Goal: Task Accomplishment & Management: Manage account settings

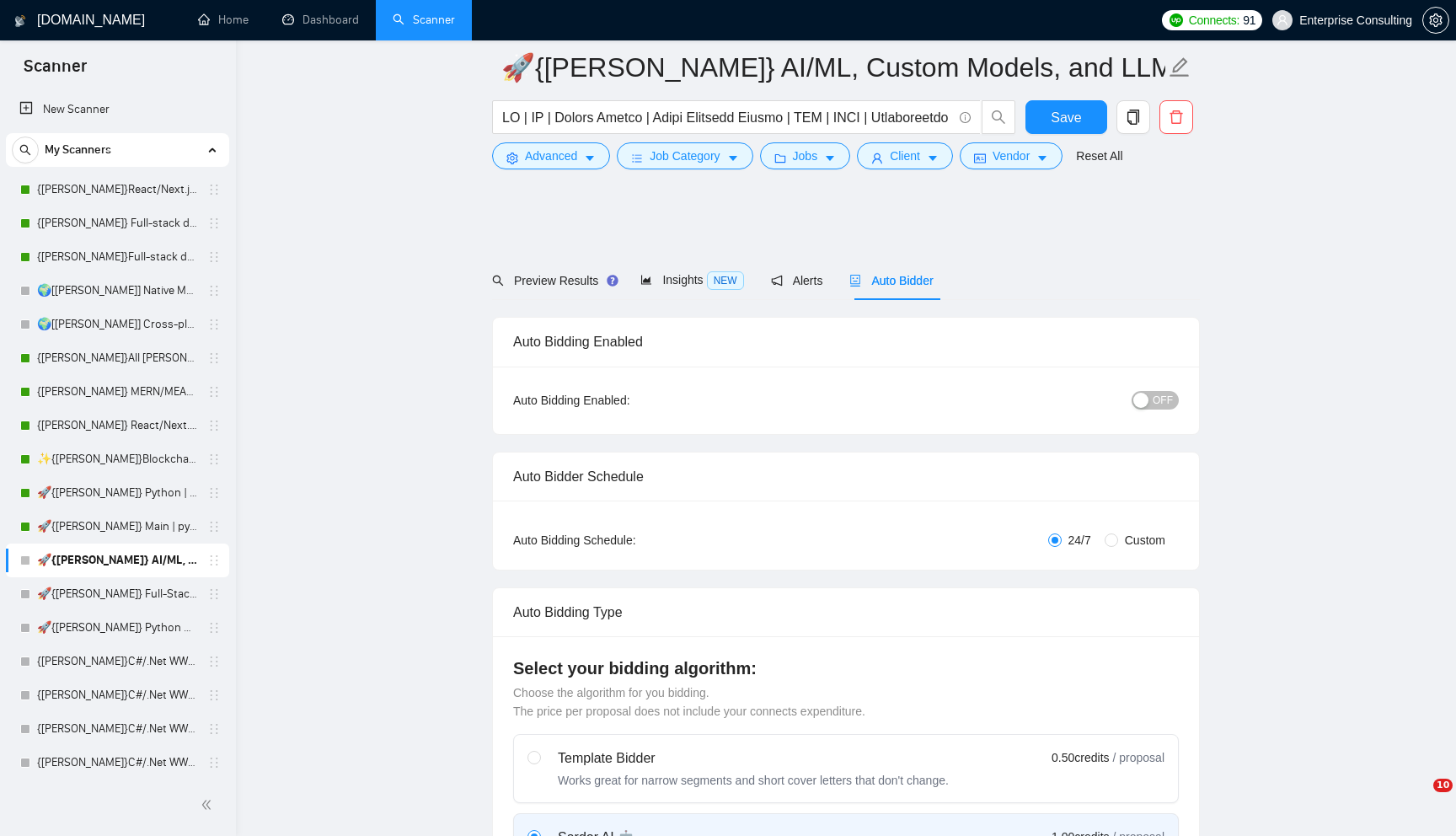
scroll to position [816, 0]
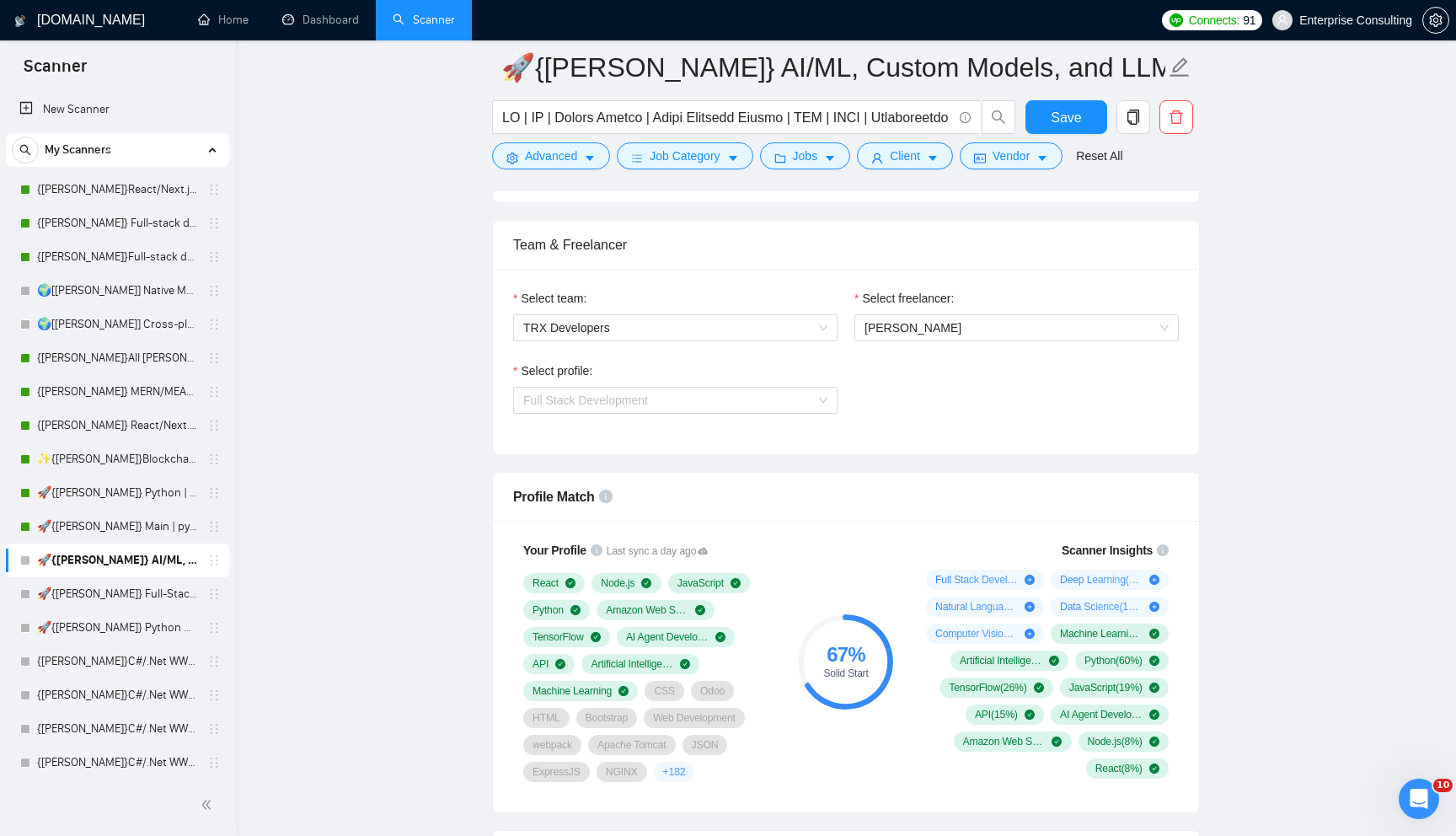
click at [609, 409] on span "Full Stack Development" at bounding box center [675, 400] width 304 height 25
click at [300, 19] on link "Dashboard" at bounding box center [320, 20] width 76 height 14
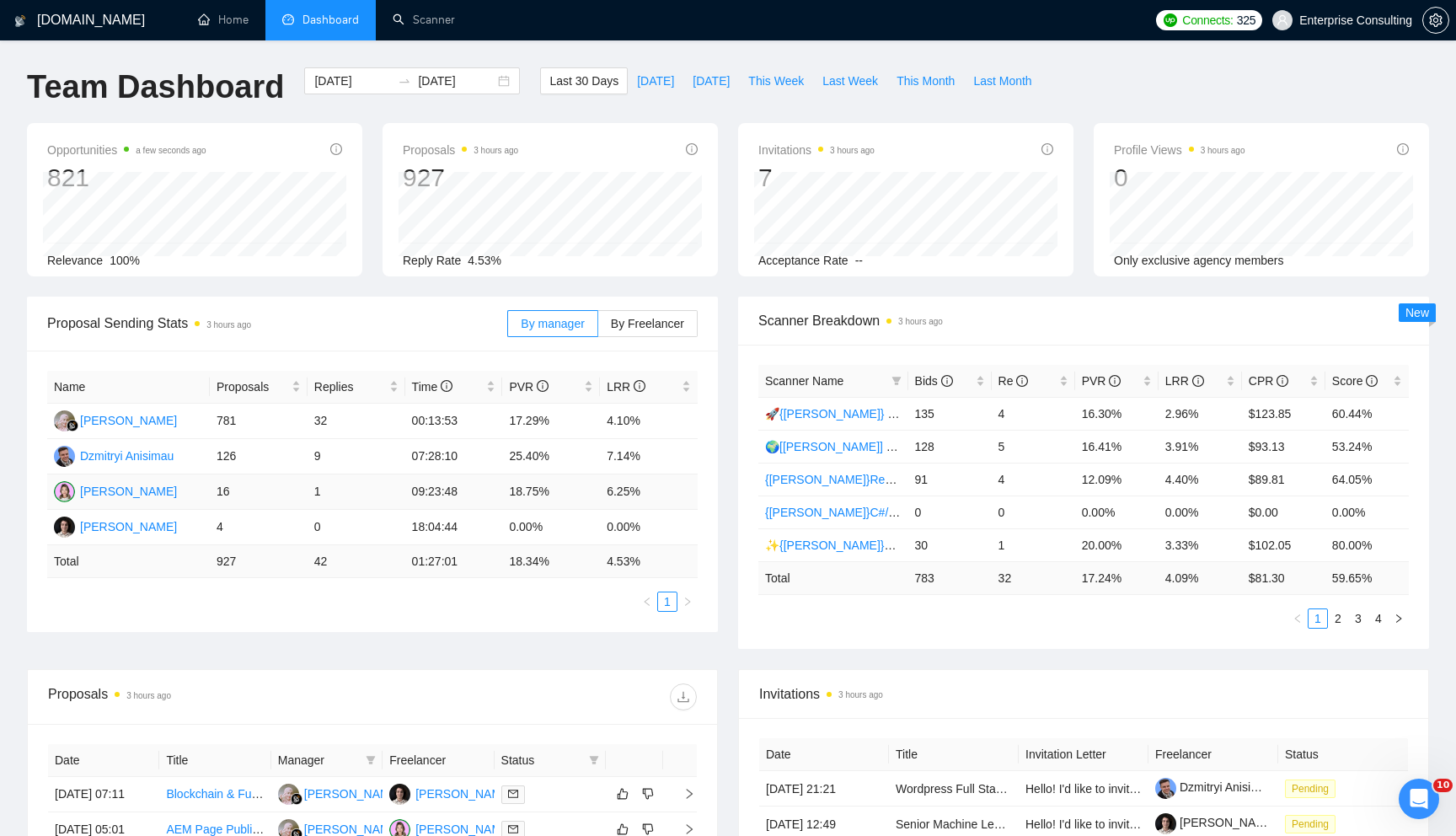
click at [221, 490] on td "16" at bounding box center [258, 491] width 98 height 35
drag, startPoint x: 204, startPoint y: 447, endPoint x: 228, endPoint y: 526, distance: 82.6
click at [228, 526] on tbody "[PERSON_NAME] 781 32 00:13:53 17.29% 4.10% [PERSON_NAME] 126 9 07:28:10 25.40% …" at bounding box center [372, 473] width 651 height 141
click at [924, 579] on td "783" at bounding box center [949, 577] width 84 height 33
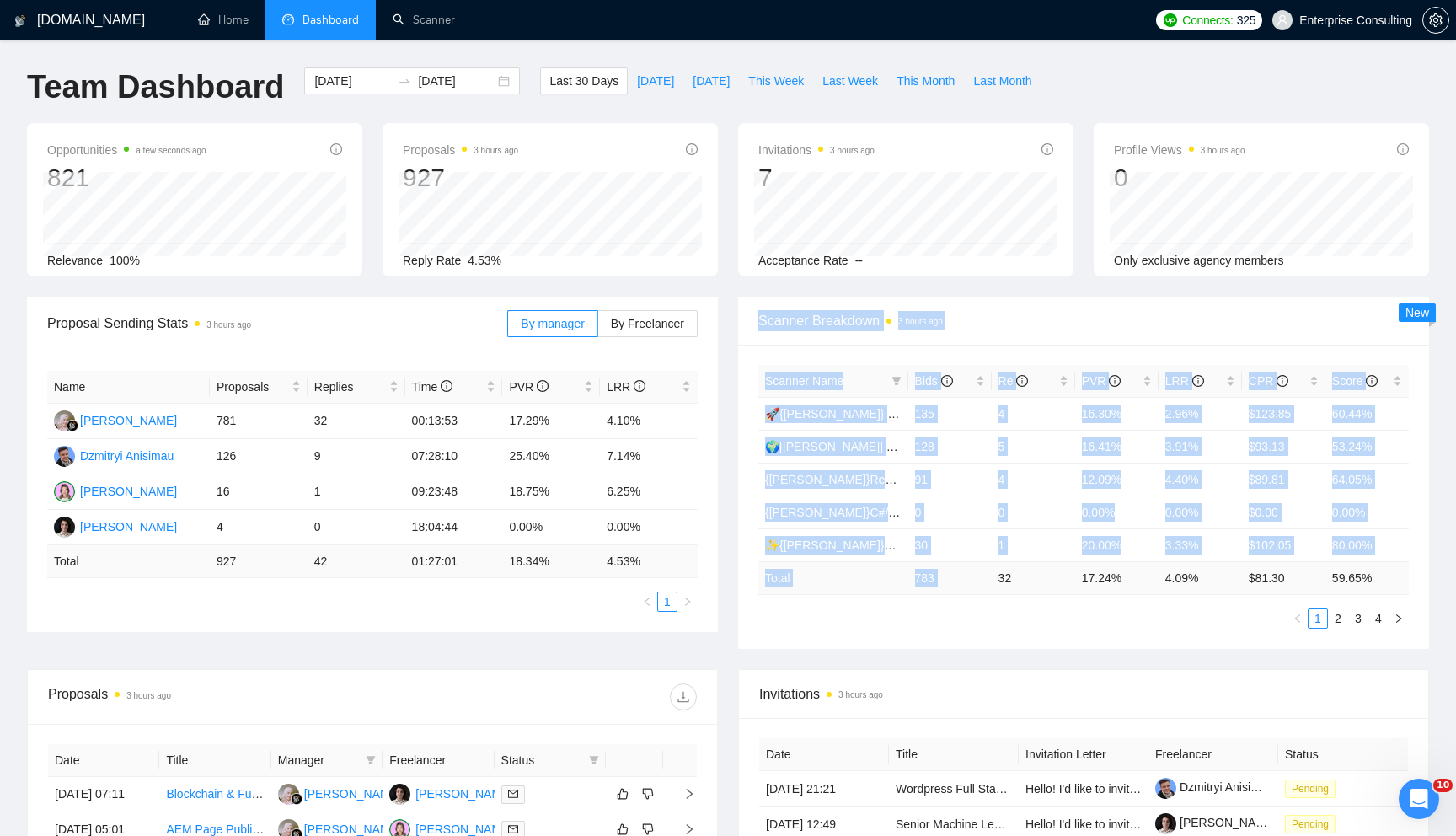
drag, startPoint x: 758, startPoint y: 321, endPoint x: 998, endPoint y: 581, distance: 353.8
click at [1000, 581] on div "Scanner Breakdown 3 hours ago Scanner Name Bids Re PVR LRR CPR Score 🚀{[PERSON_…" at bounding box center [1083, 472] width 691 height 352
click at [998, 581] on td "32" at bounding box center [1033, 577] width 84 height 33
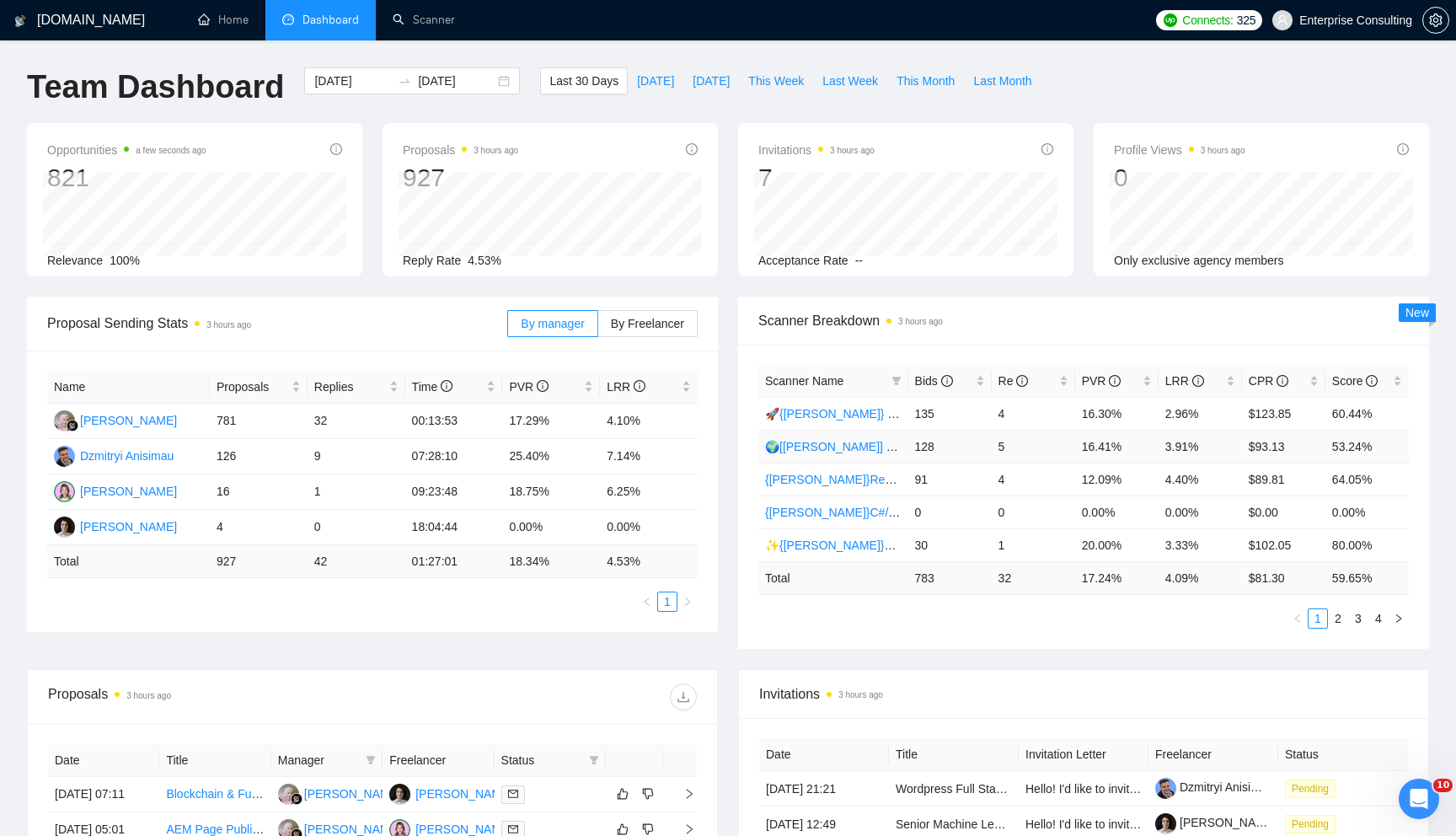
click at [858, 441] on link "🌍[[PERSON_NAME]] Native Mobile WW" at bounding box center [874, 446] width 218 height 13
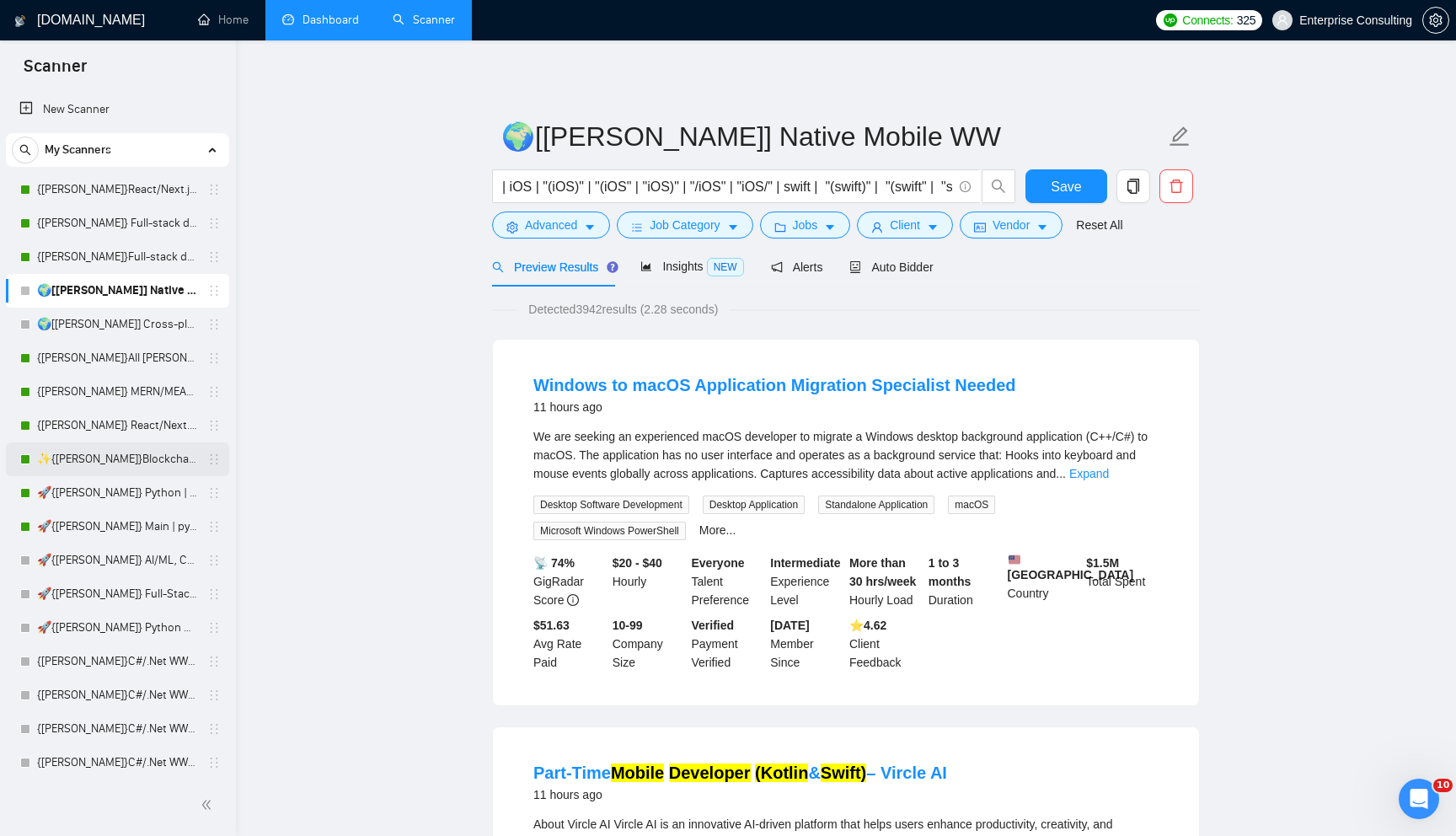
click at [117, 460] on link "✨{[PERSON_NAME]}Blockchain WW" at bounding box center [117, 458] width 160 height 33
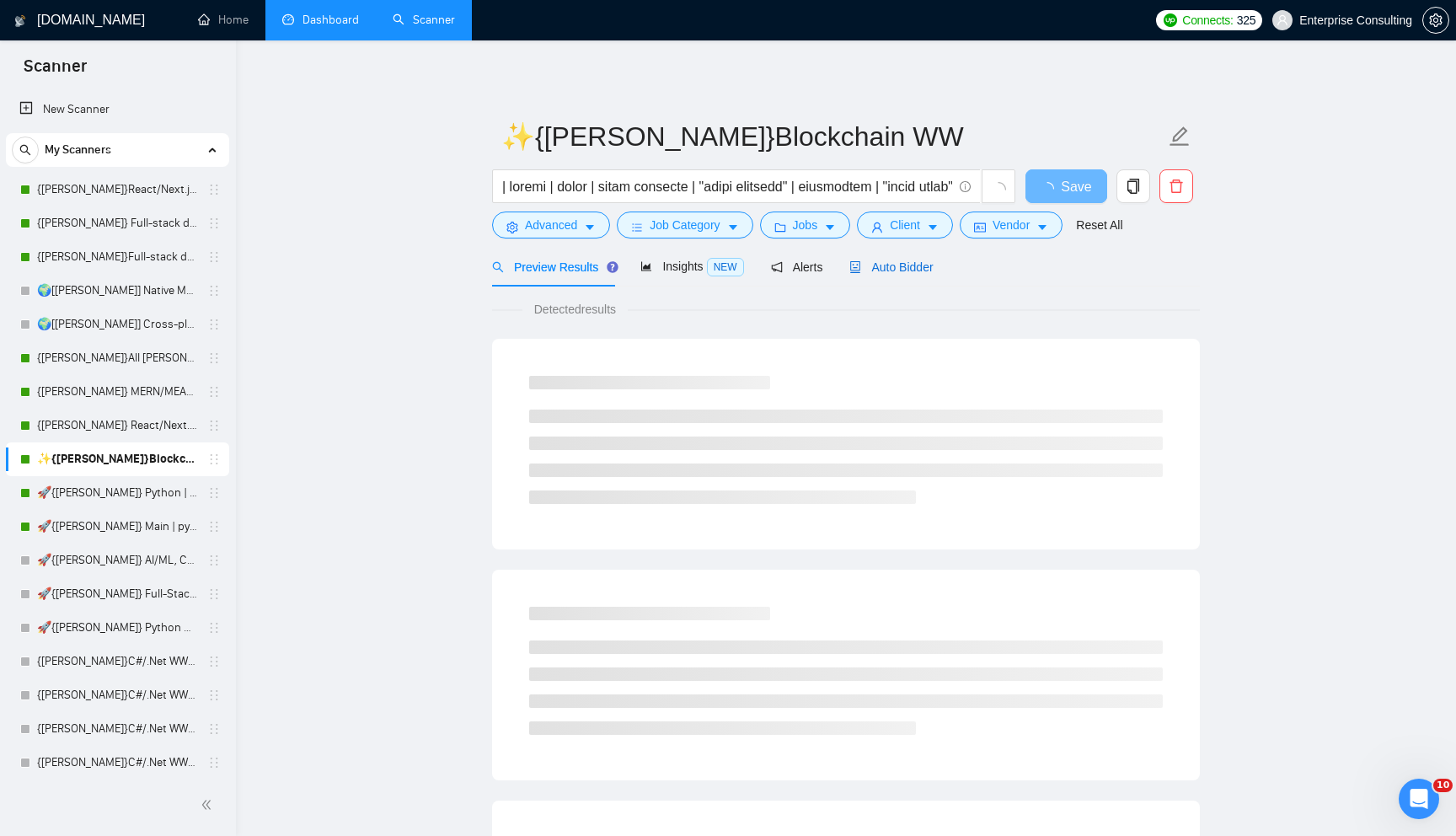
click at [901, 268] on span "Auto Bidder" at bounding box center [891, 266] width 84 height 13
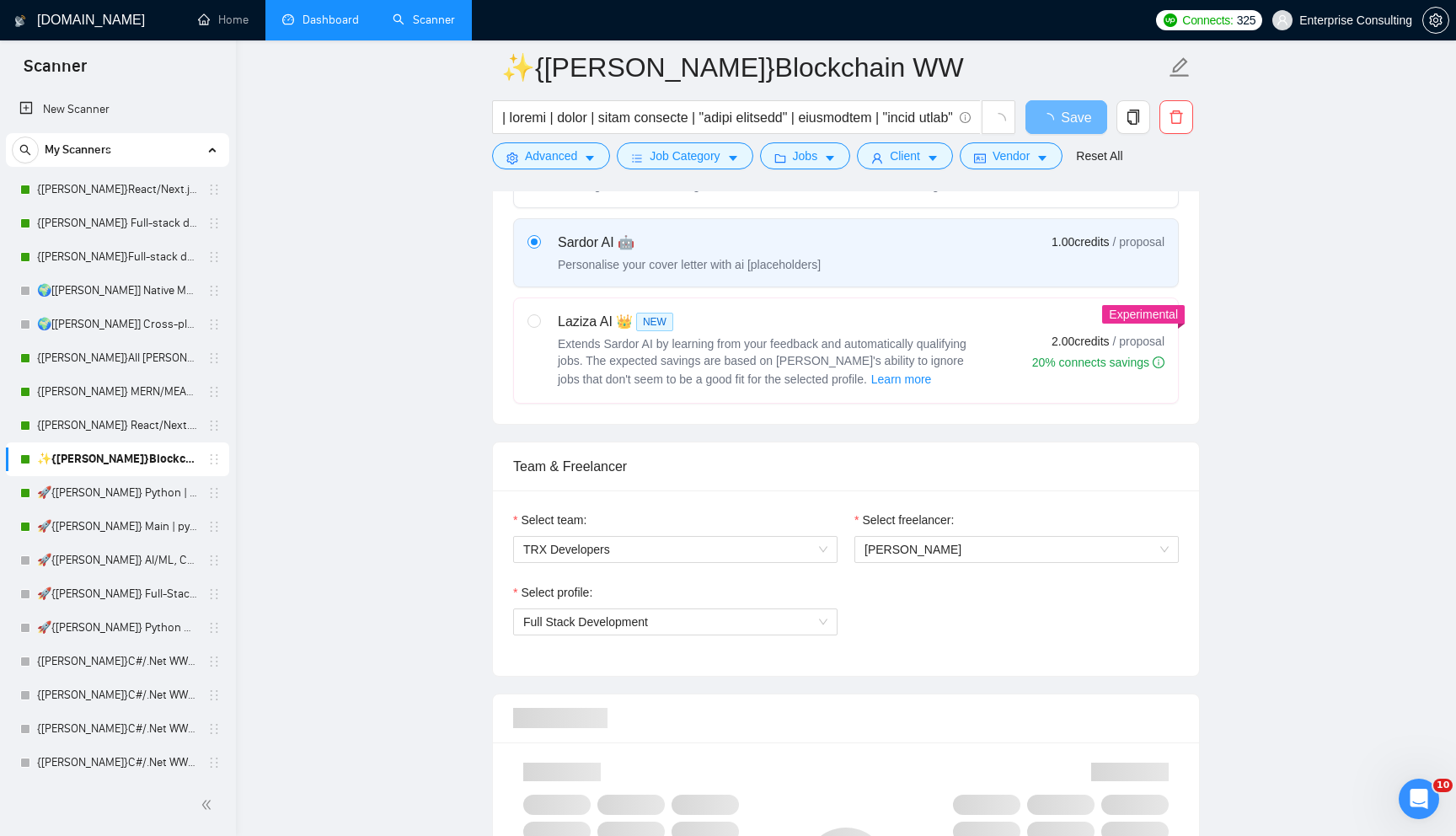
scroll to position [671, 0]
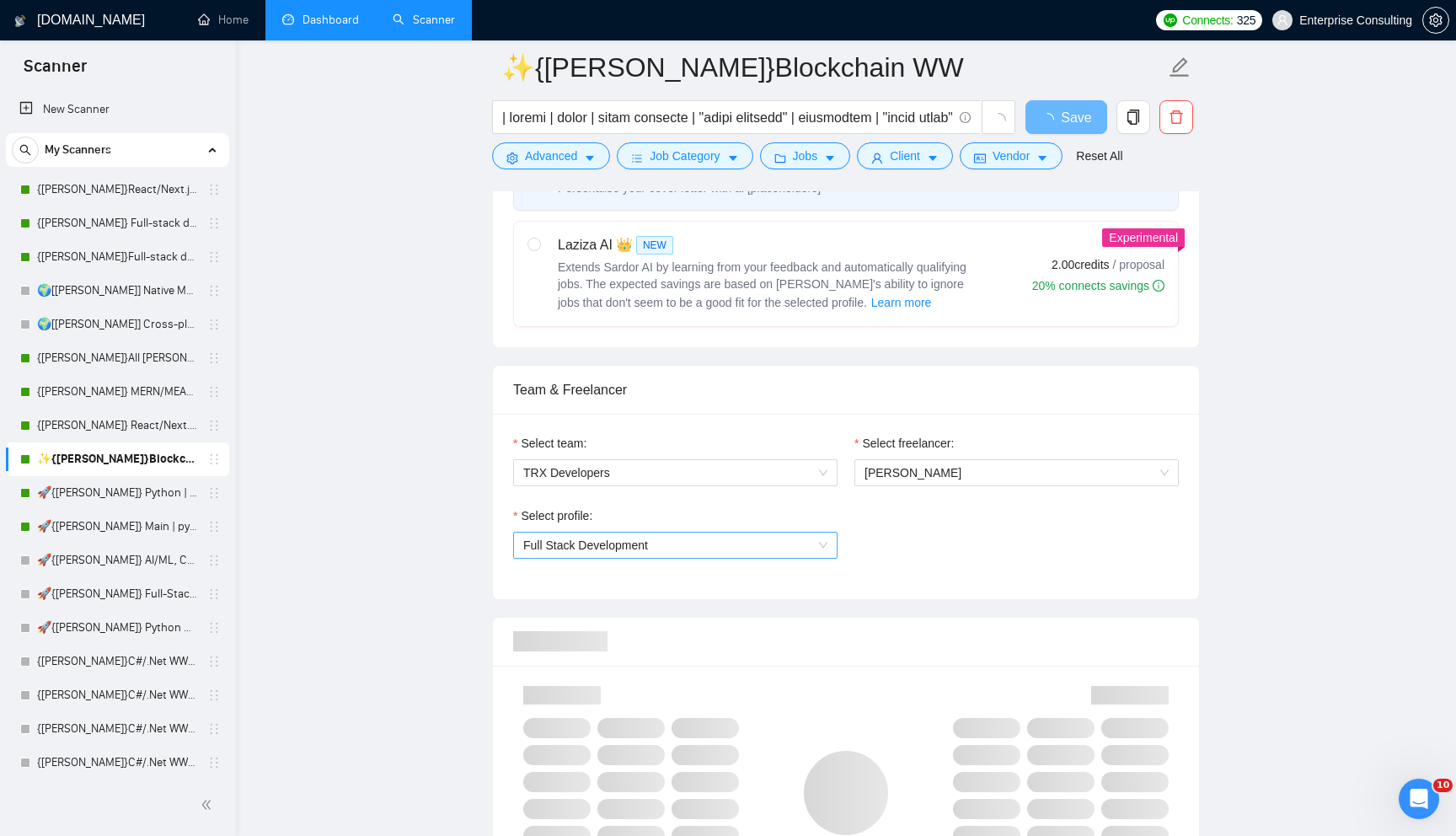
click at [748, 542] on span "Full Stack Development" at bounding box center [675, 545] width 304 height 25
click at [757, 508] on div "Select profile:" at bounding box center [675, 519] width 324 height 25
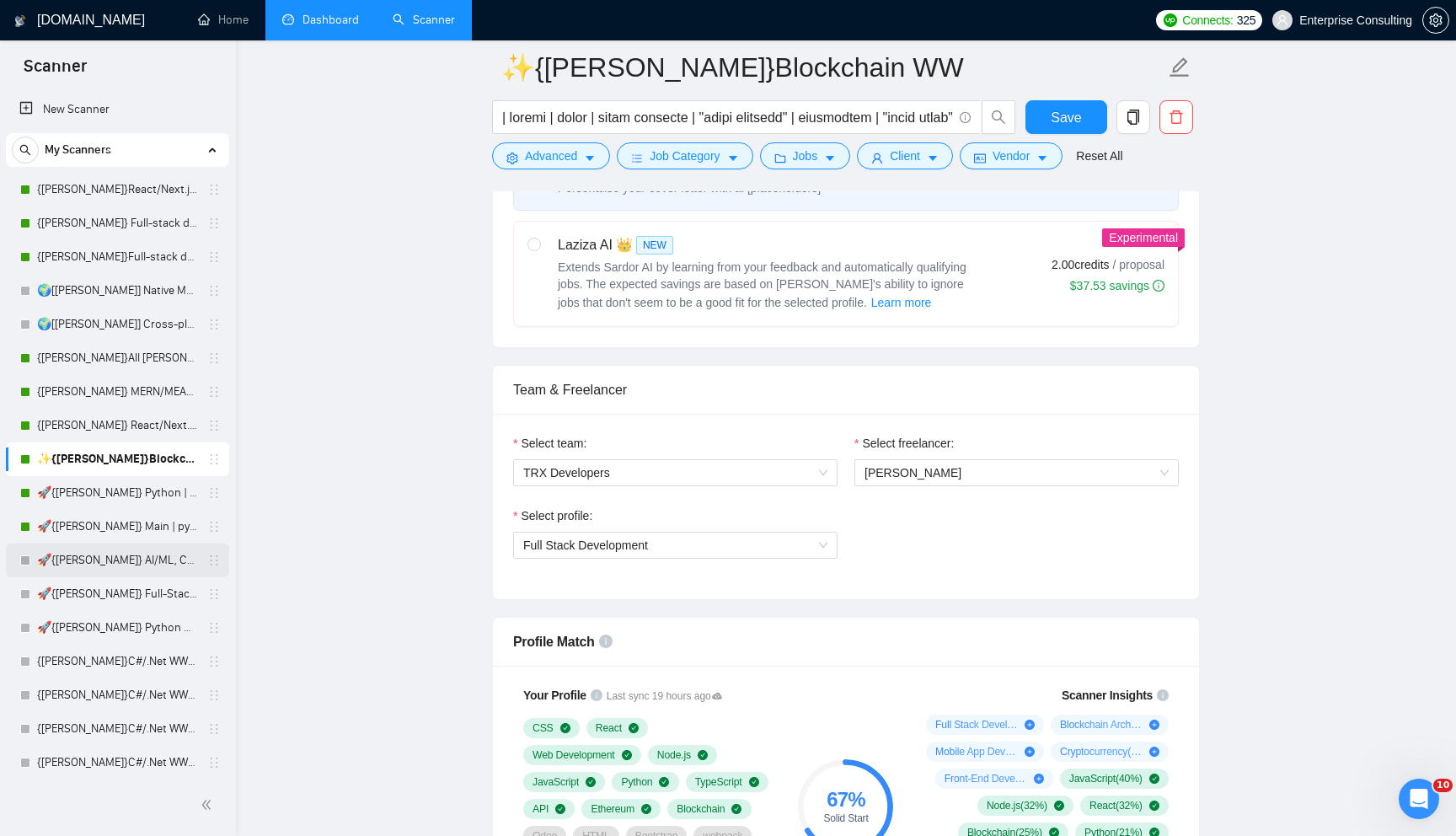
click at [133, 561] on link "🚀{[PERSON_NAME]} AI/ML, Custom Models, and LLM Development" at bounding box center [117, 560] width 160 height 33
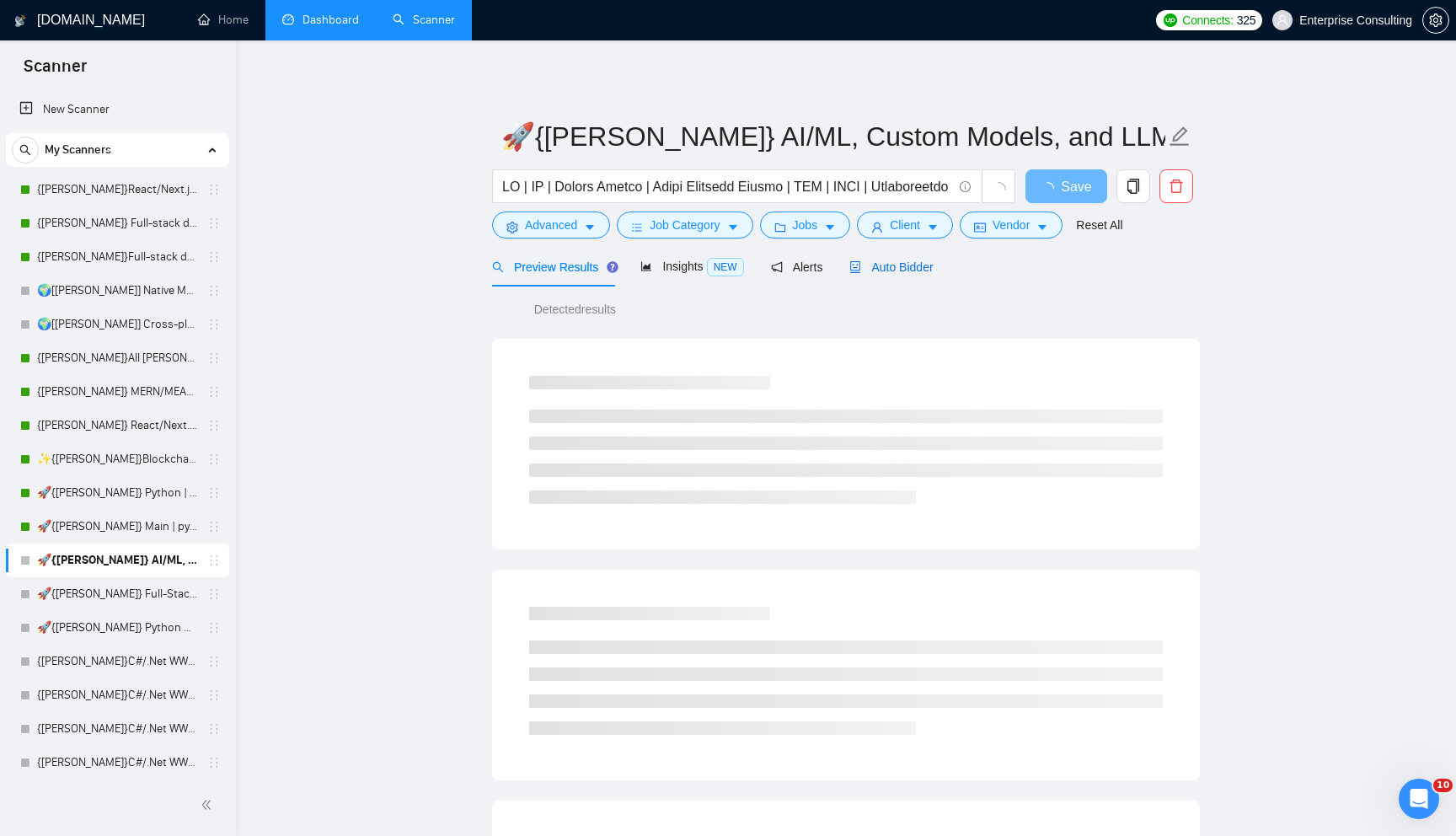
click at [902, 258] on div "Auto Bidder" at bounding box center [891, 266] width 84 height 19
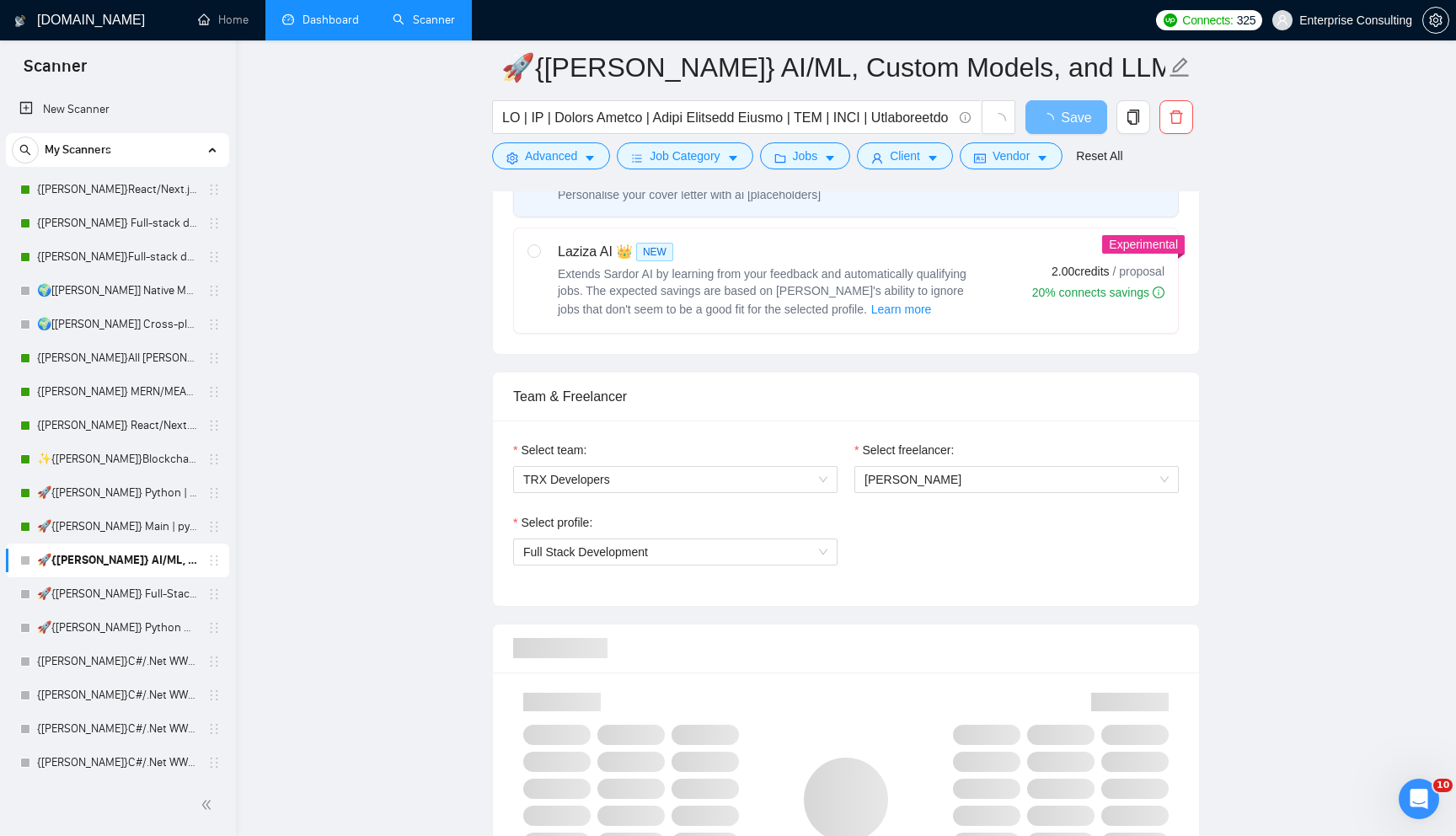
scroll to position [870, 0]
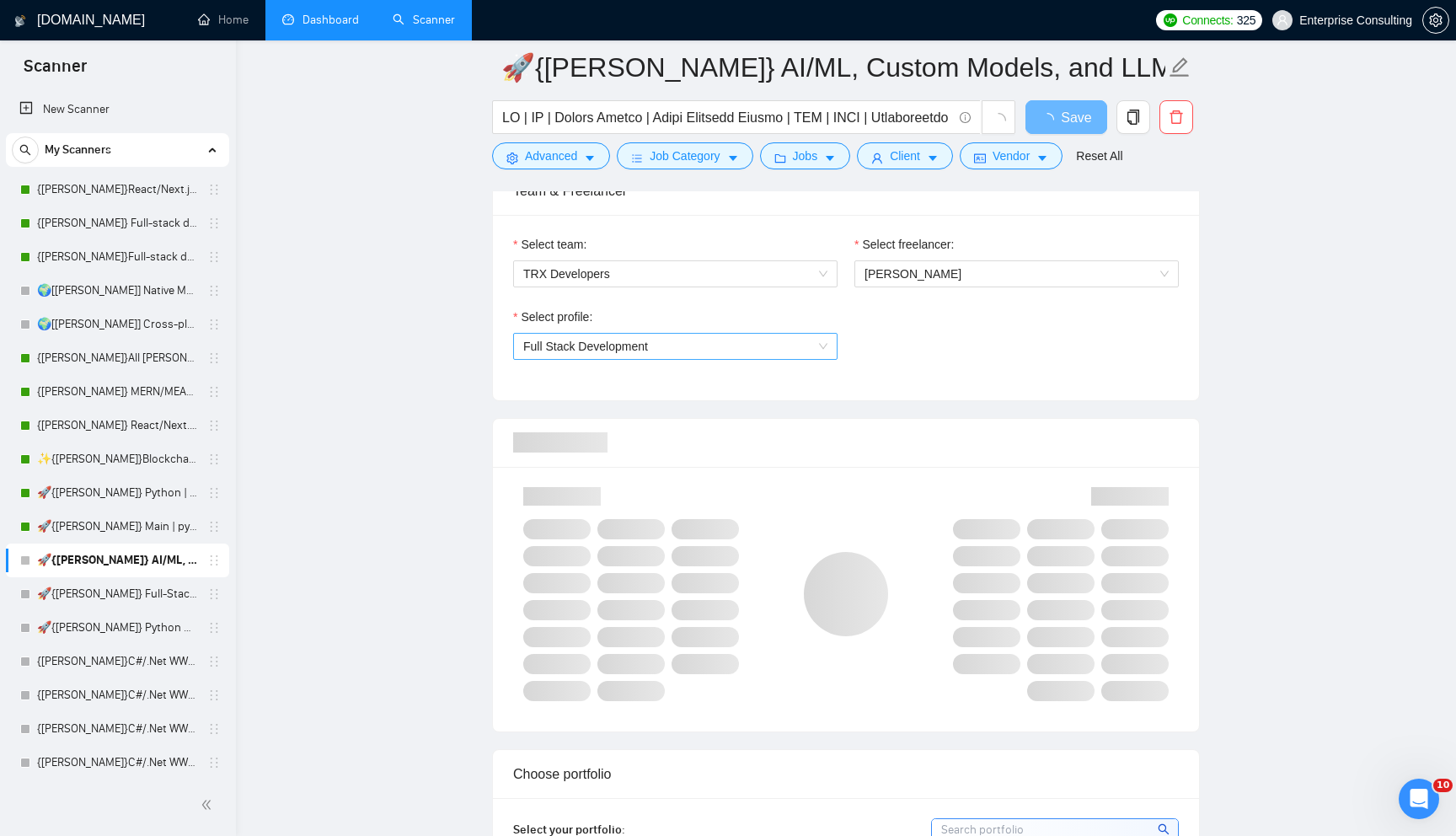
click at [644, 342] on span "Full Stack Development" at bounding box center [585, 346] width 125 height 13
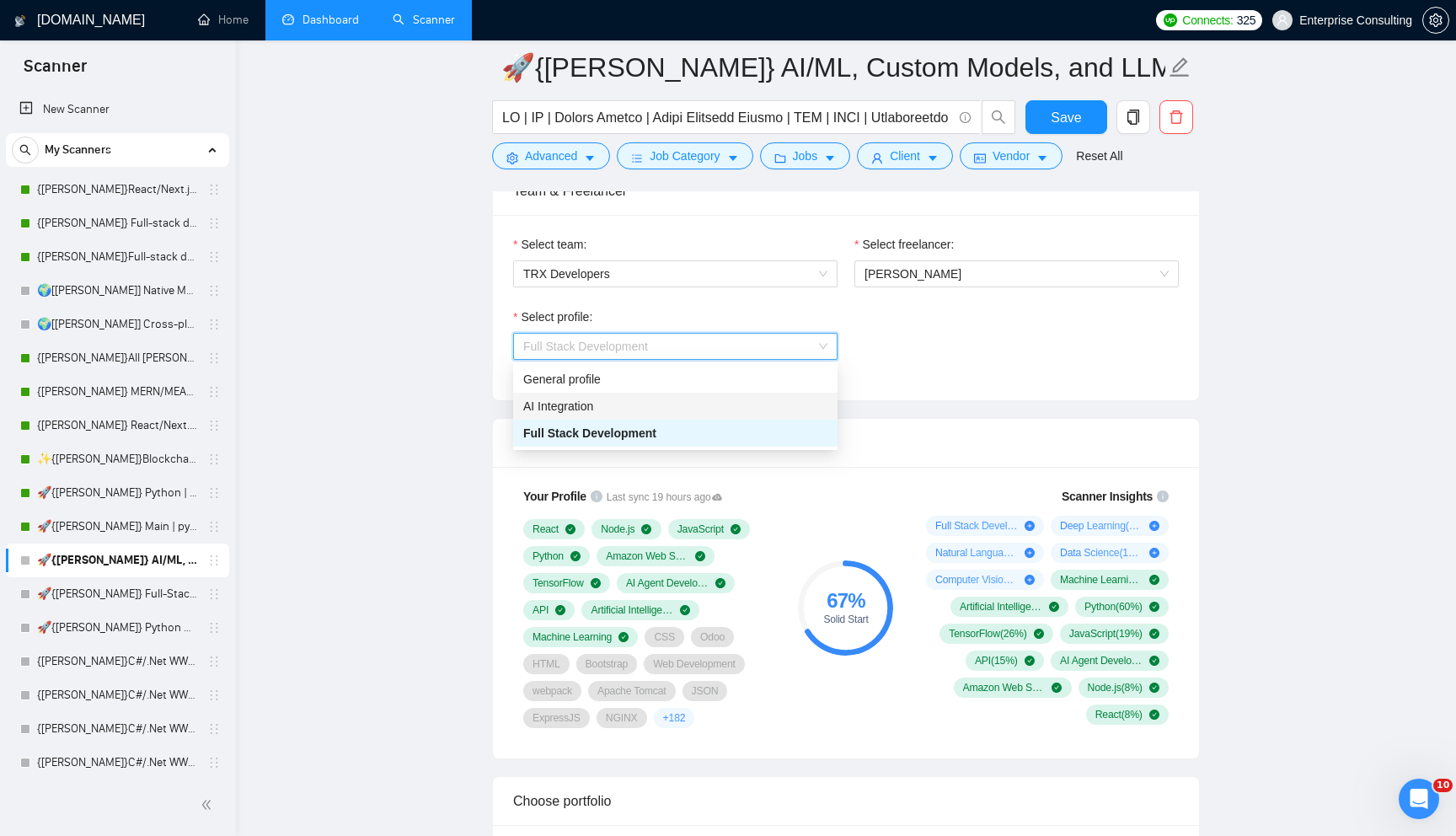
click at [611, 410] on div "AI Integration" at bounding box center [675, 406] width 304 height 19
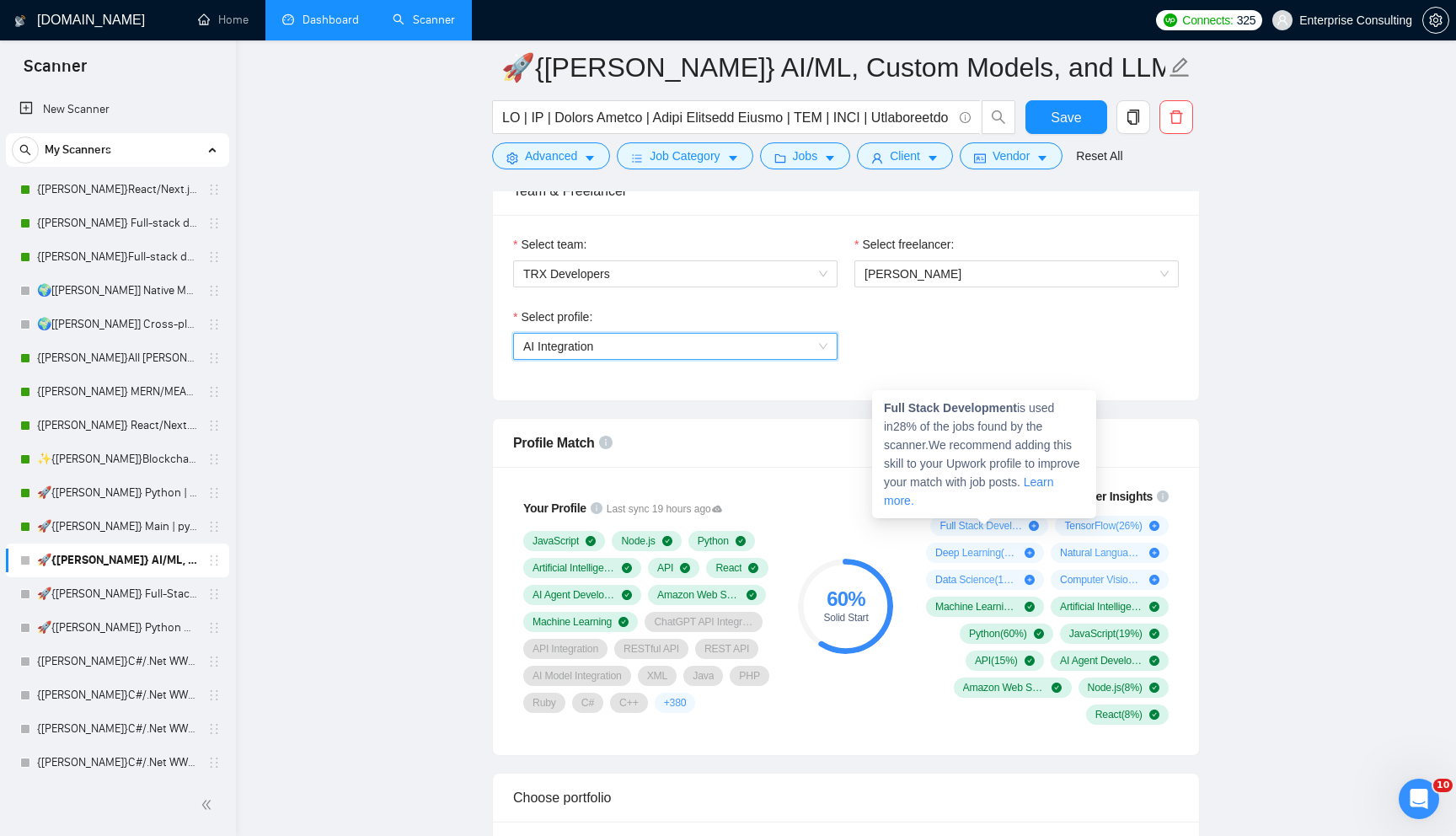
click at [946, 553] on span "Deep Learning ( 22 %)" at bounding box center [976, 553] width 83 height 13
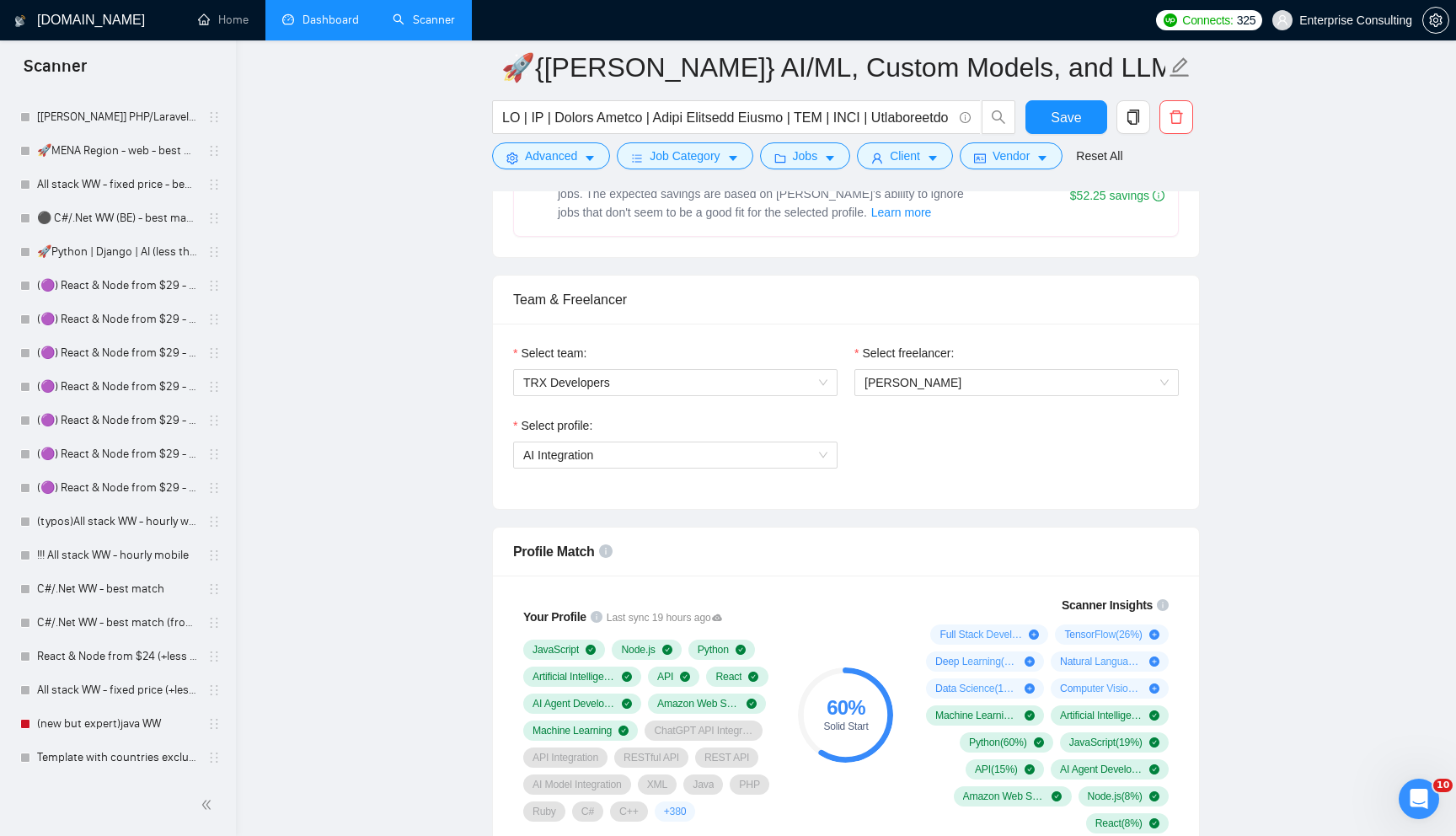
scroll to position [0, 0]
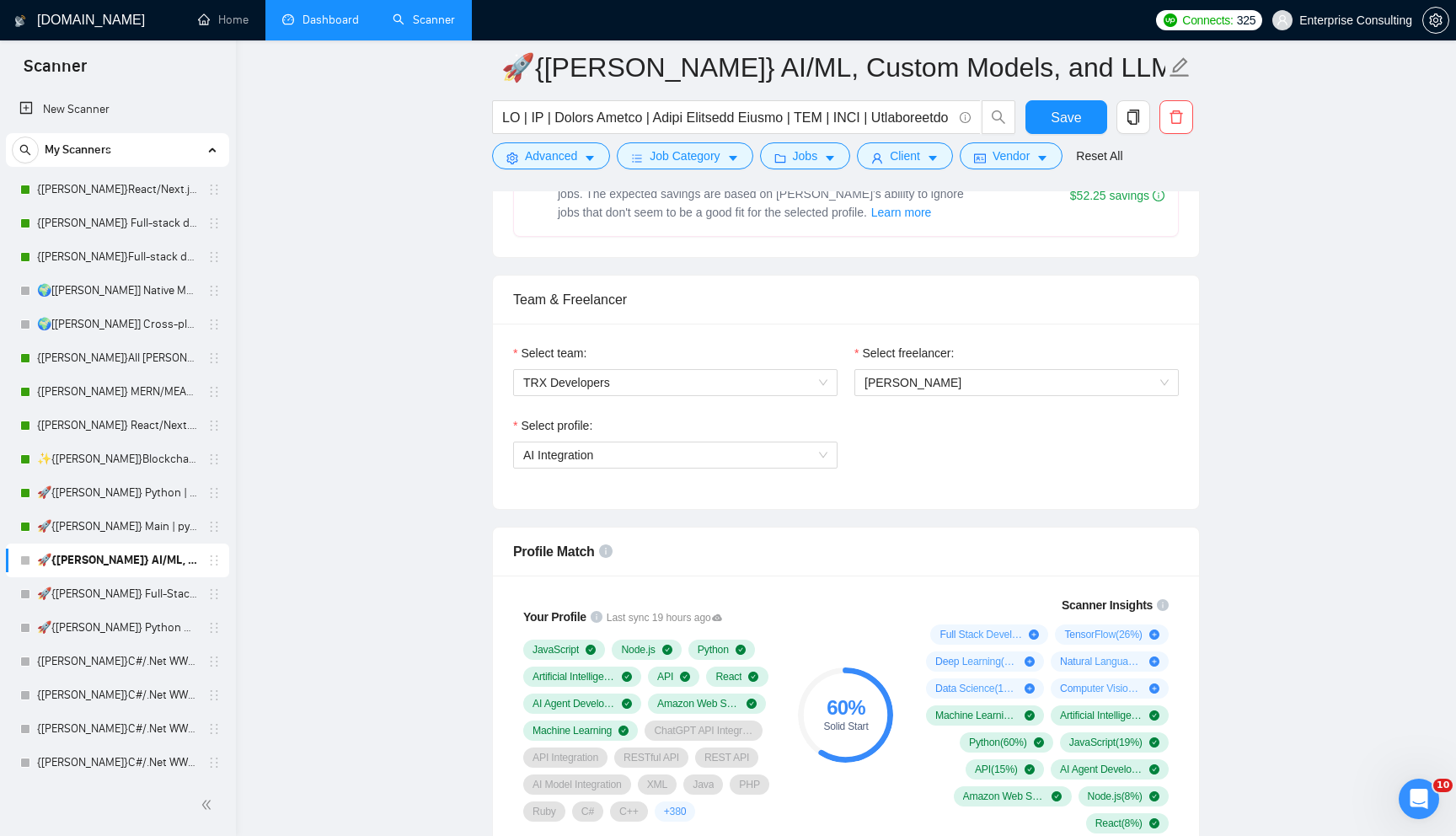
click at [344, 27] on link "Dashboard" at bounding box center [320, 20] width 76 height 14
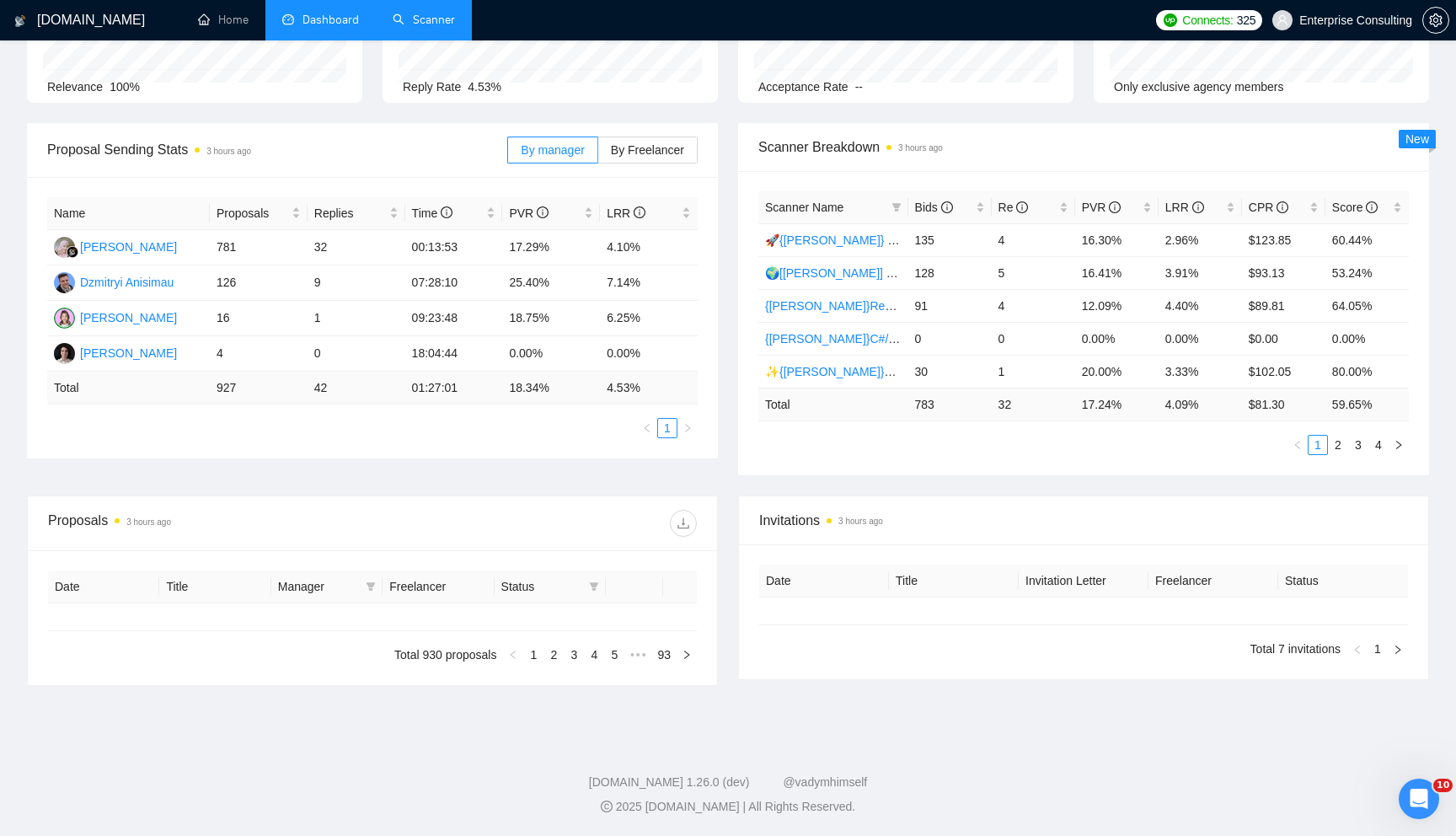
type input "[DATE]"
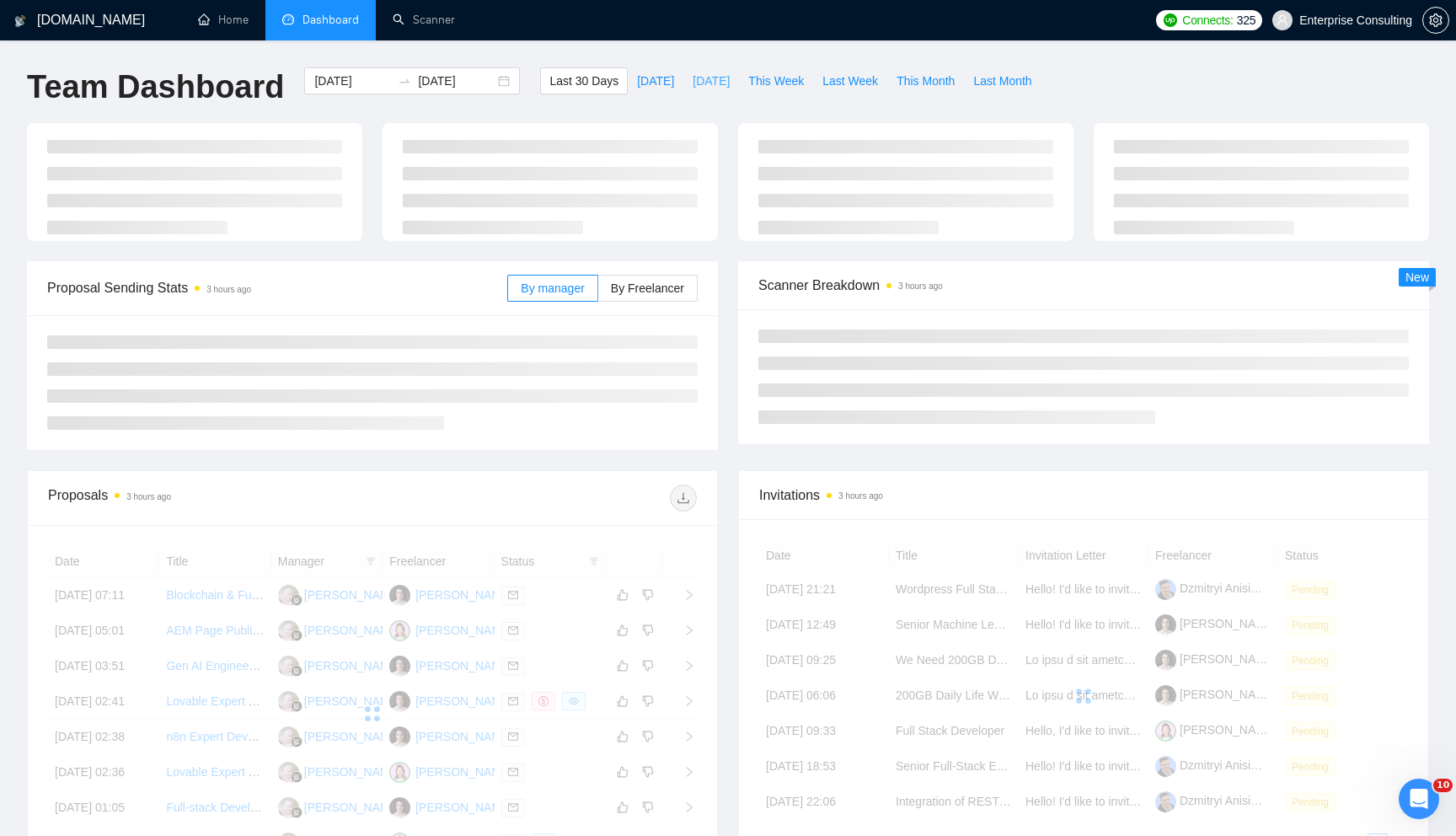
click at [721, 86] on span "[DATE]" at bounding box center [710, 81] width 37 height 19
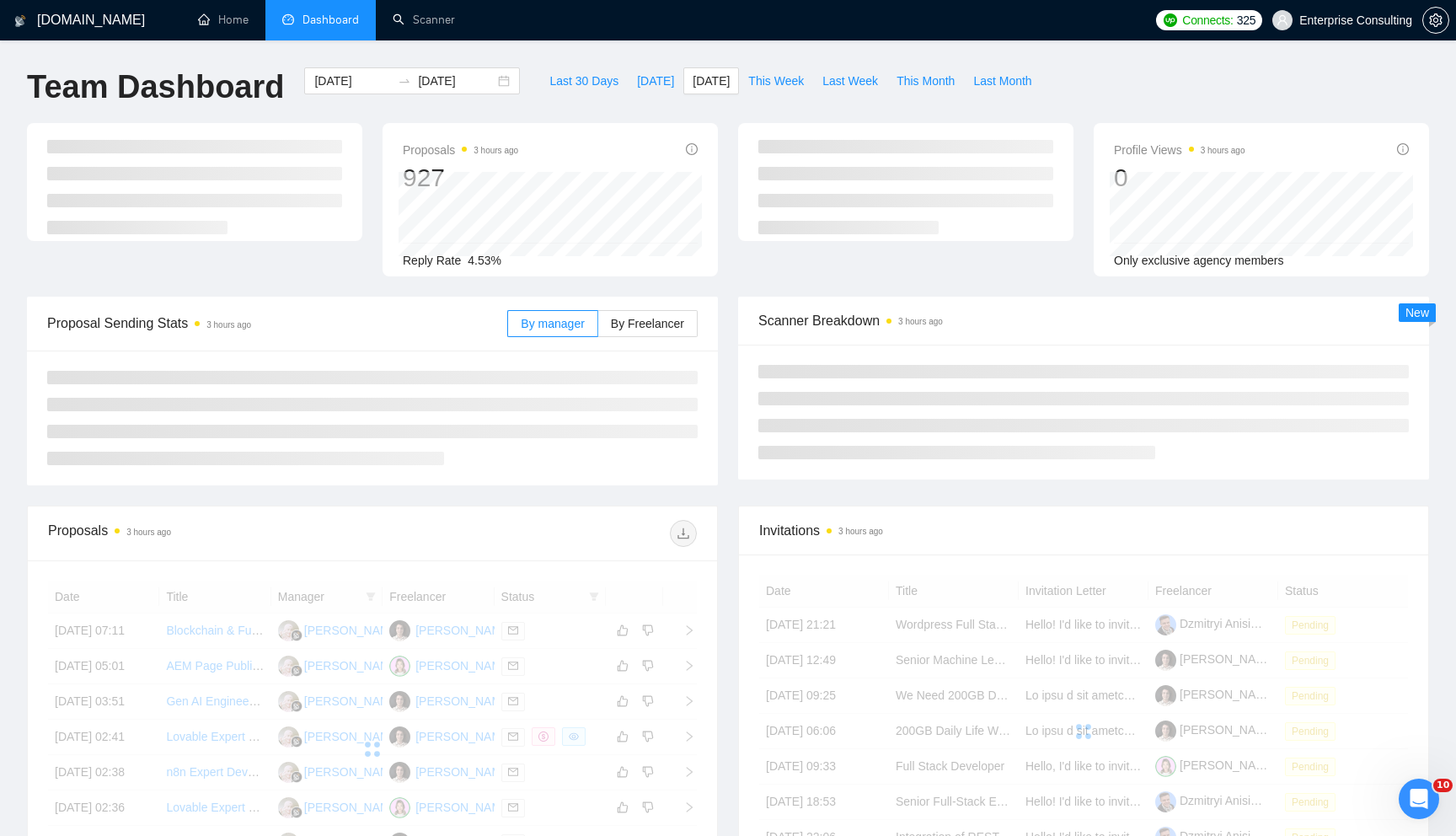
type input "[DATE]"
